Goal: Information Seeking & Learning: Learn about a topic

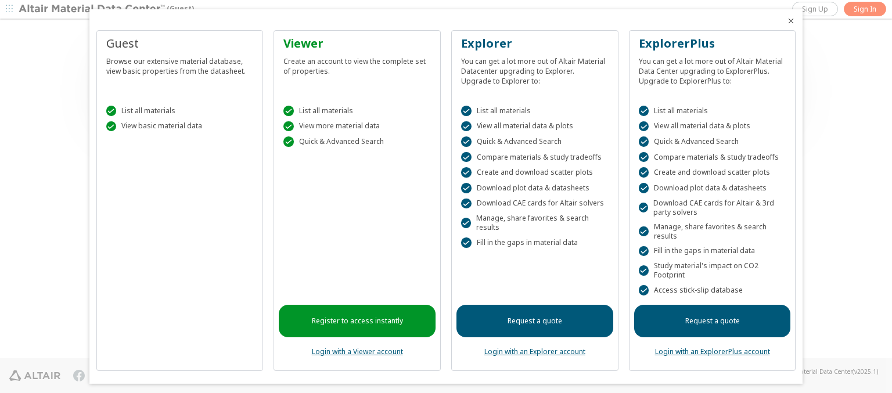
click at [786, 21] on icon "Close" at bounding box center [790, 20] width 9 height 9
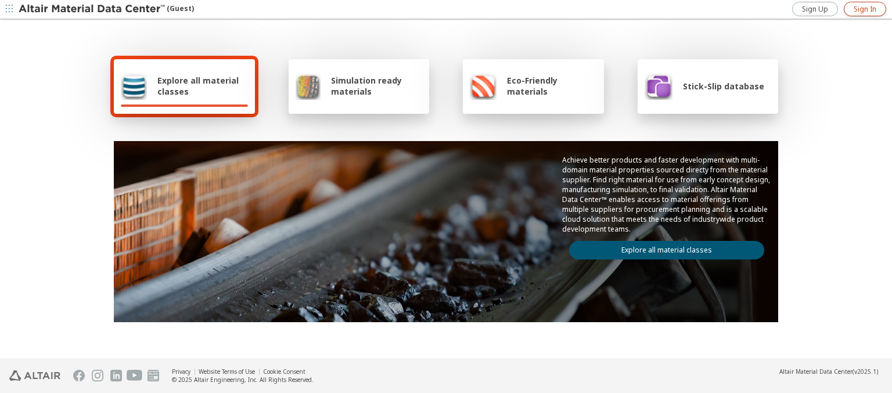
click at [864, 9] on span "Sign In" at bounding box center [864, 9] width 23 height 9
click at [92, 9] on img at bounding box center [93, 9] width 148 height 12
click at [716, 86] on span "Stick-Slip database" at bounding box center [723, 86] width 81 height 11
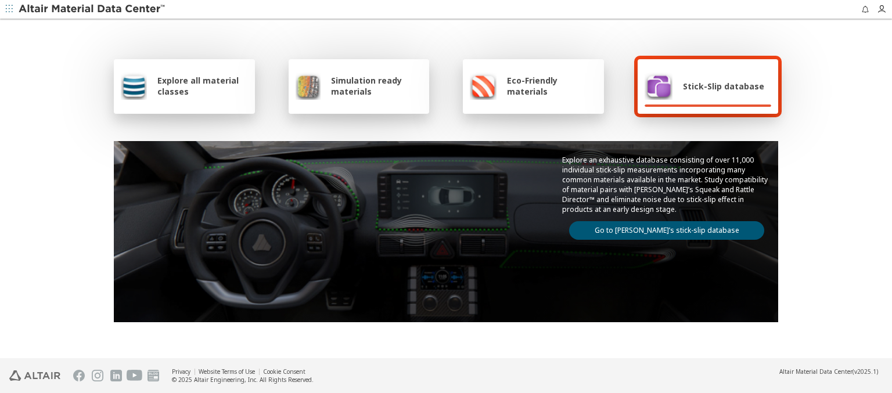
click at [662, 228] on link "Go to [PERSON_NAME]’s stick-slip database" at bounding box center [666, 230] width 195 height 19
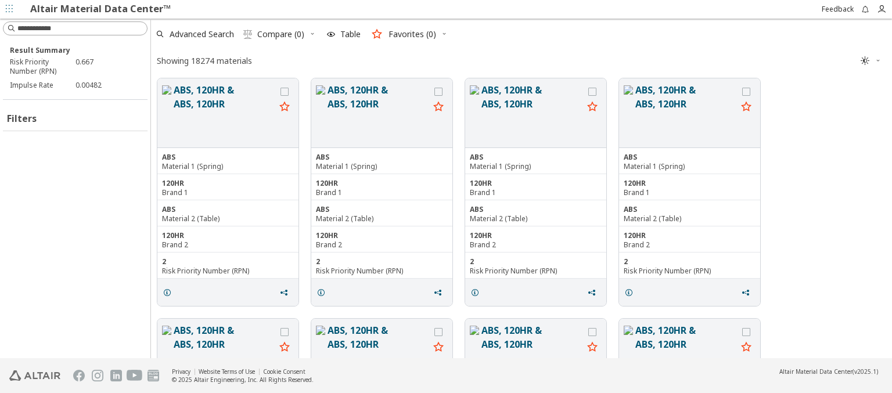
scroll to position [277, 731]
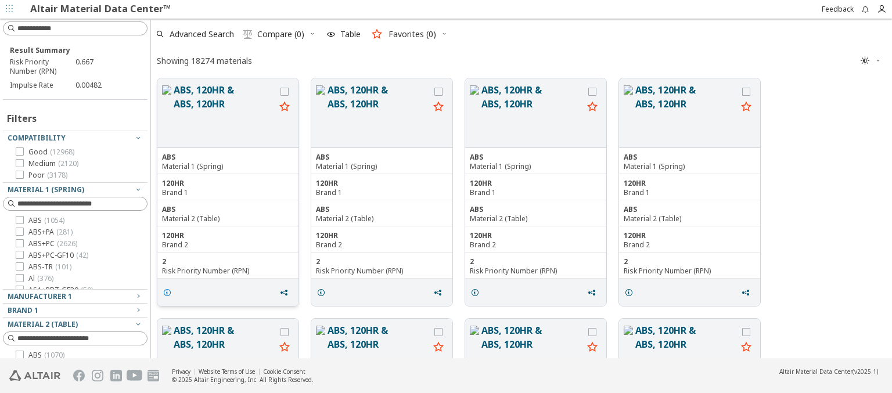
click at [169, 291] on icon "grid" at bounding box center [167, 292] width 9 height 9
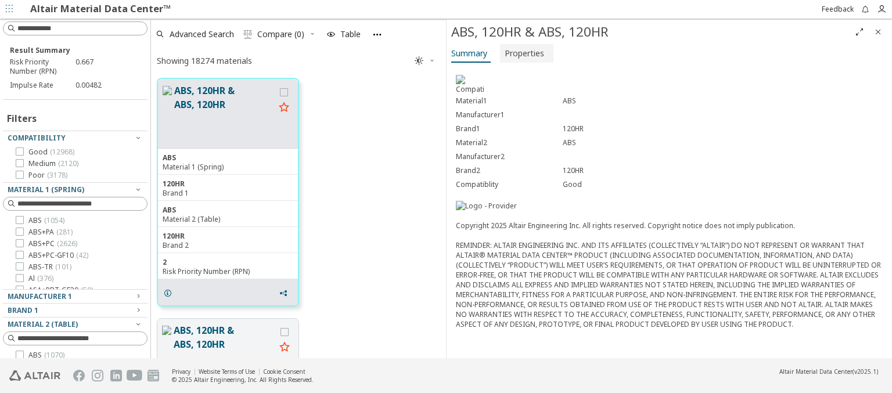
click at [525, 53] on span "Properties" at bounding box center [523, 53] width 39 height 19
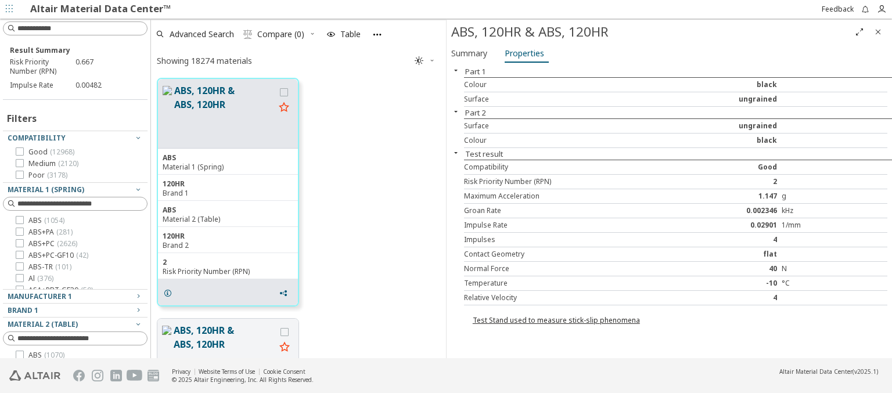
click at [553, 317] on link "Test Stand used to measure stick-slip phenomena" at bounding box center [555, 320] width 167 height 10
